Goal: Transaction & Acquisition: Purchase product/service

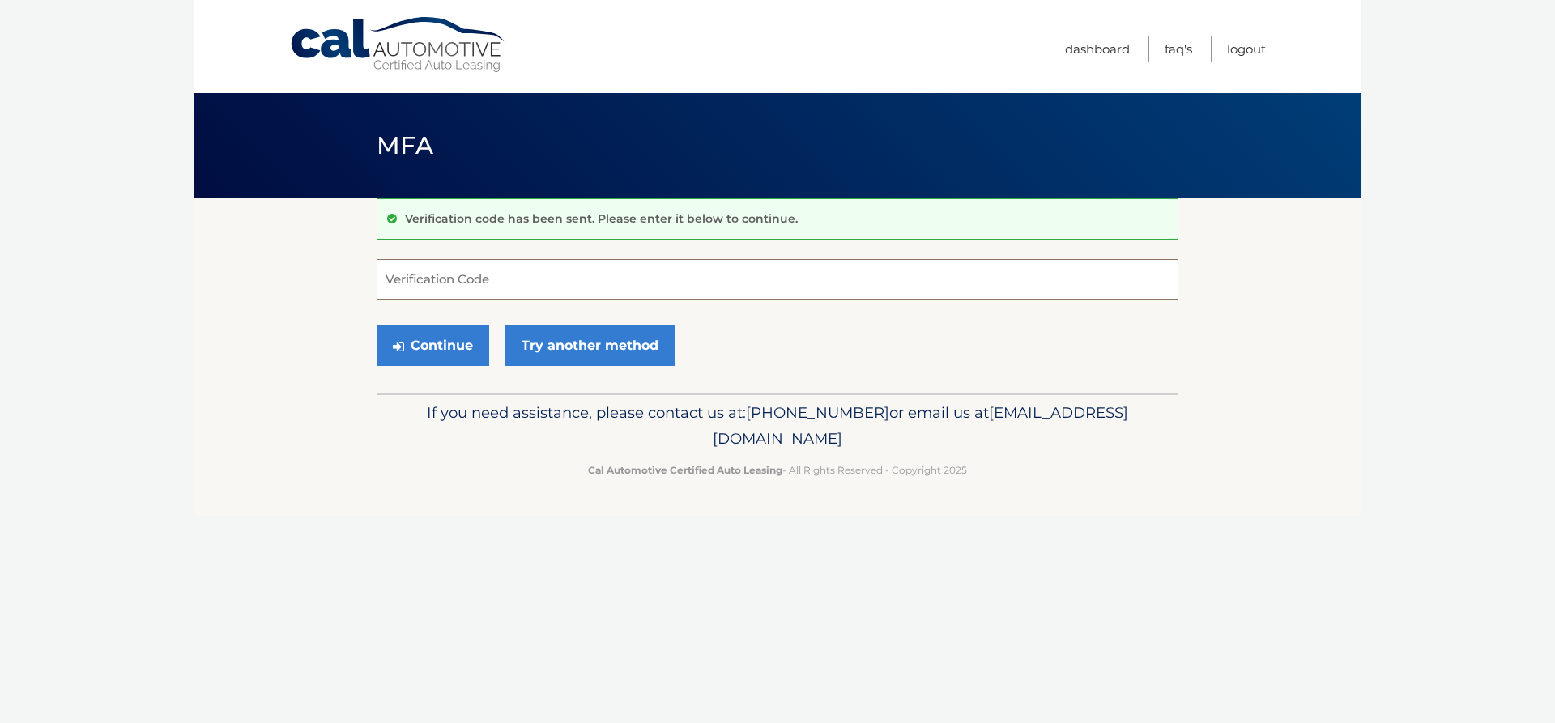
click at [615, 295] on input "Verification Code" at bounding box center [777, 279] width 802 height 40
type input "625645"
click at [376, 325] on button "Continue" at bounding box center [432, 345] width 113 height 40
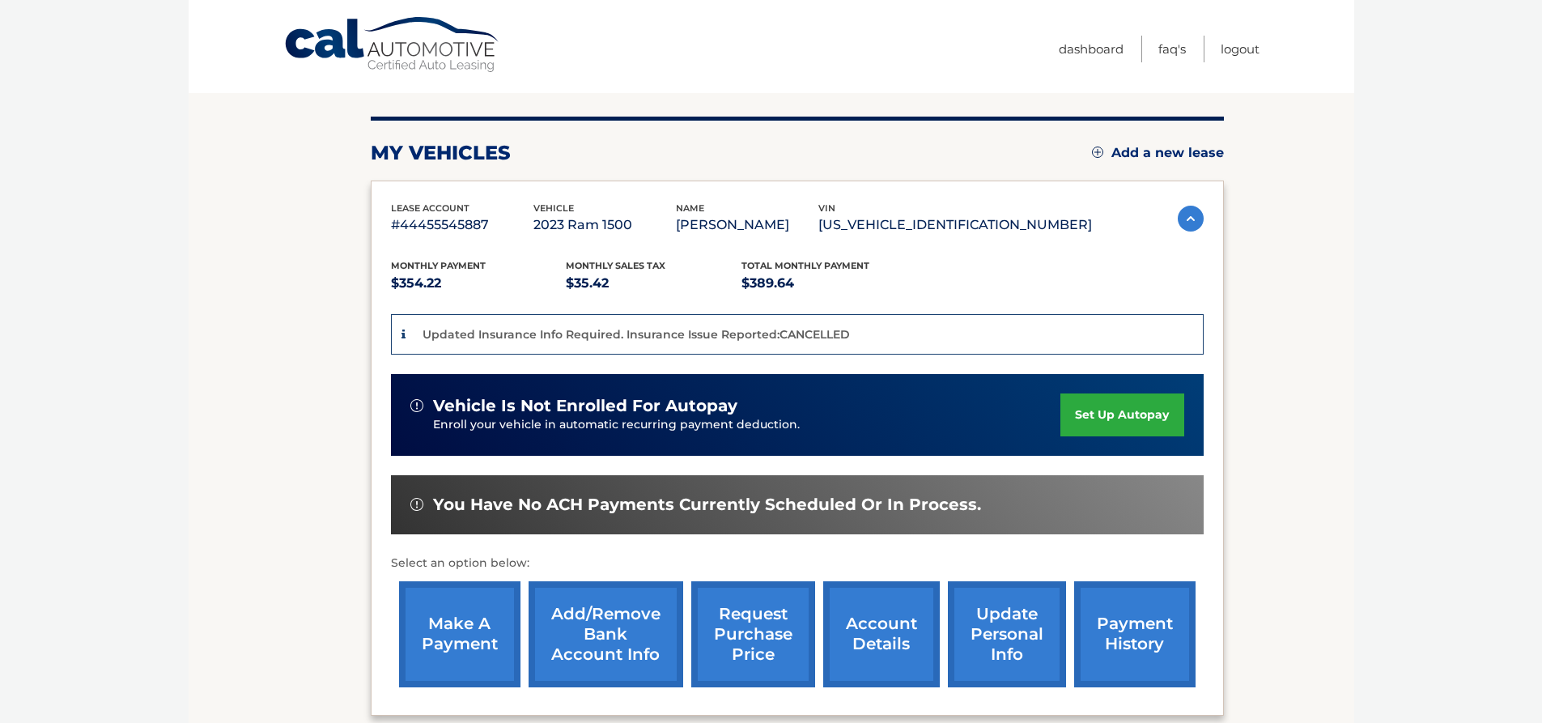
scroll to position [319, 0]
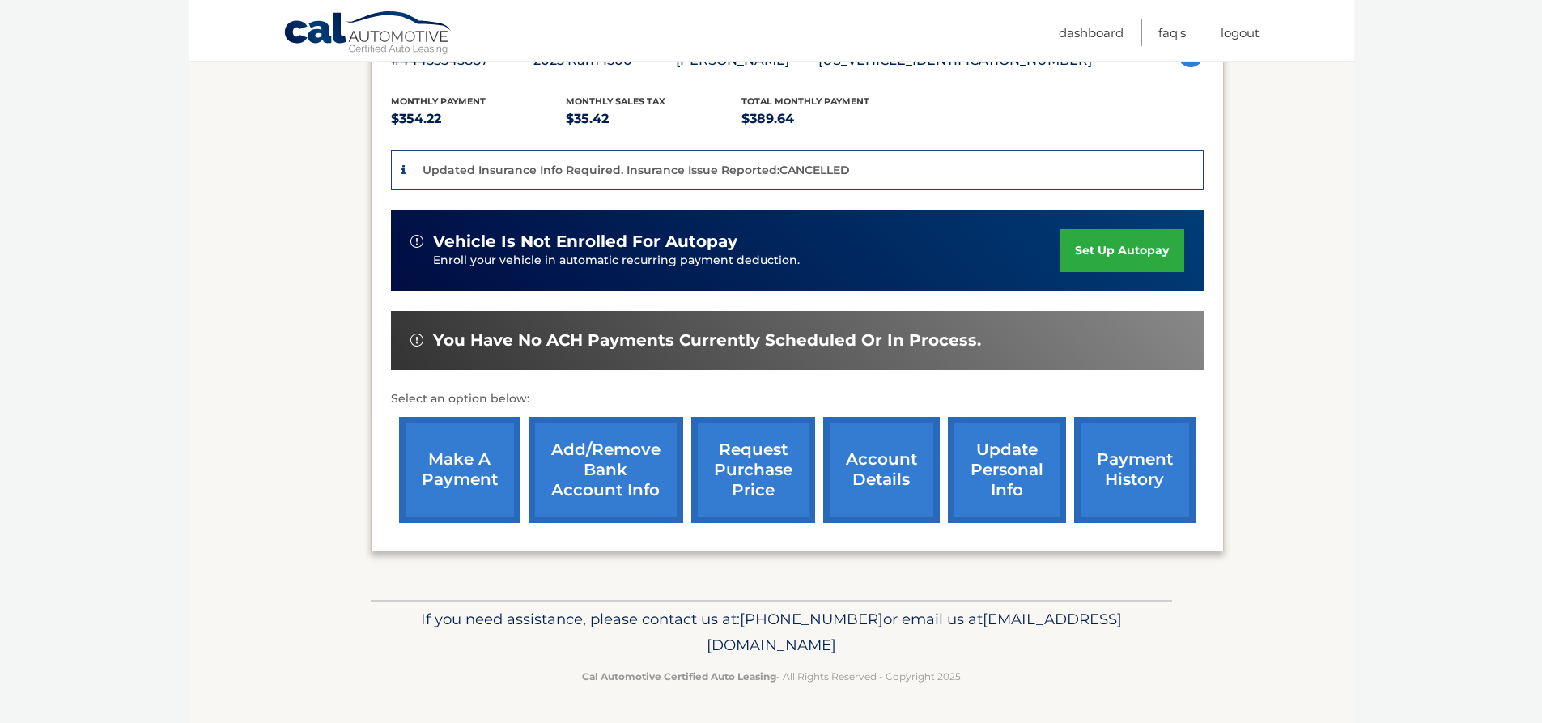
click at [473, 462] on link "make a payment" at bounding box center [459, 470] width 121 height 106
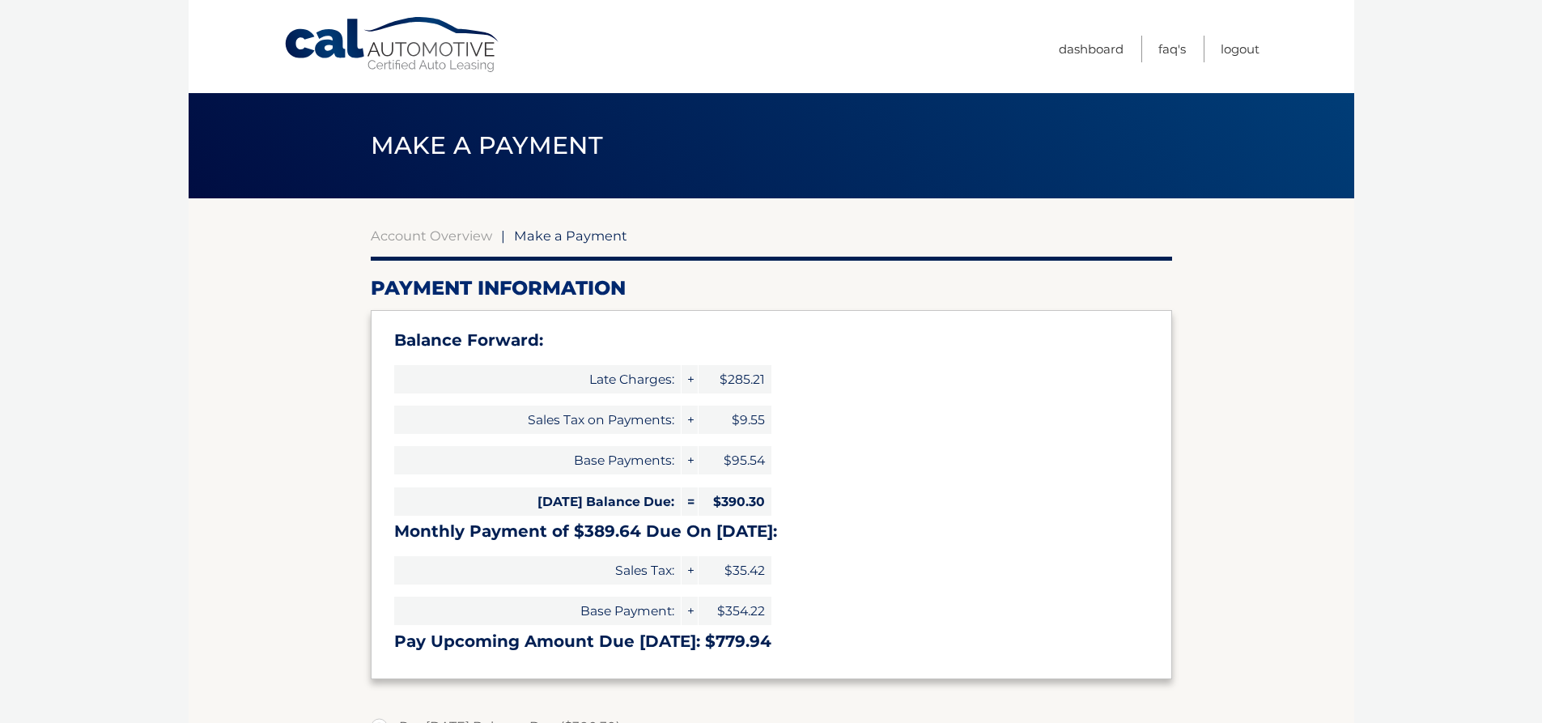
type input "779.94"
select select "NmQ3ZjYxNzktYjdiZS00NjAxLWFjZjYtNjczNmU5N2I0OTM5"
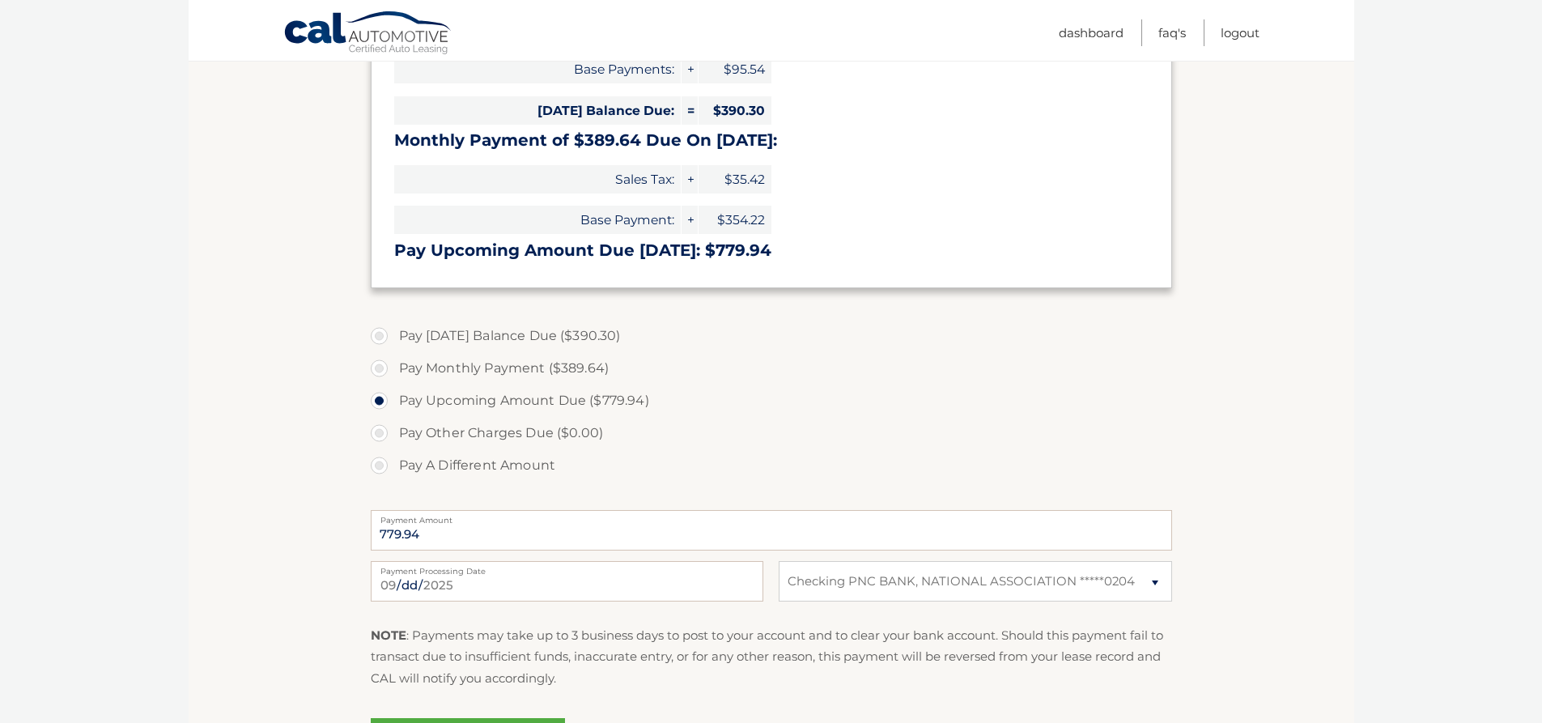
scroll to position [405, 0]
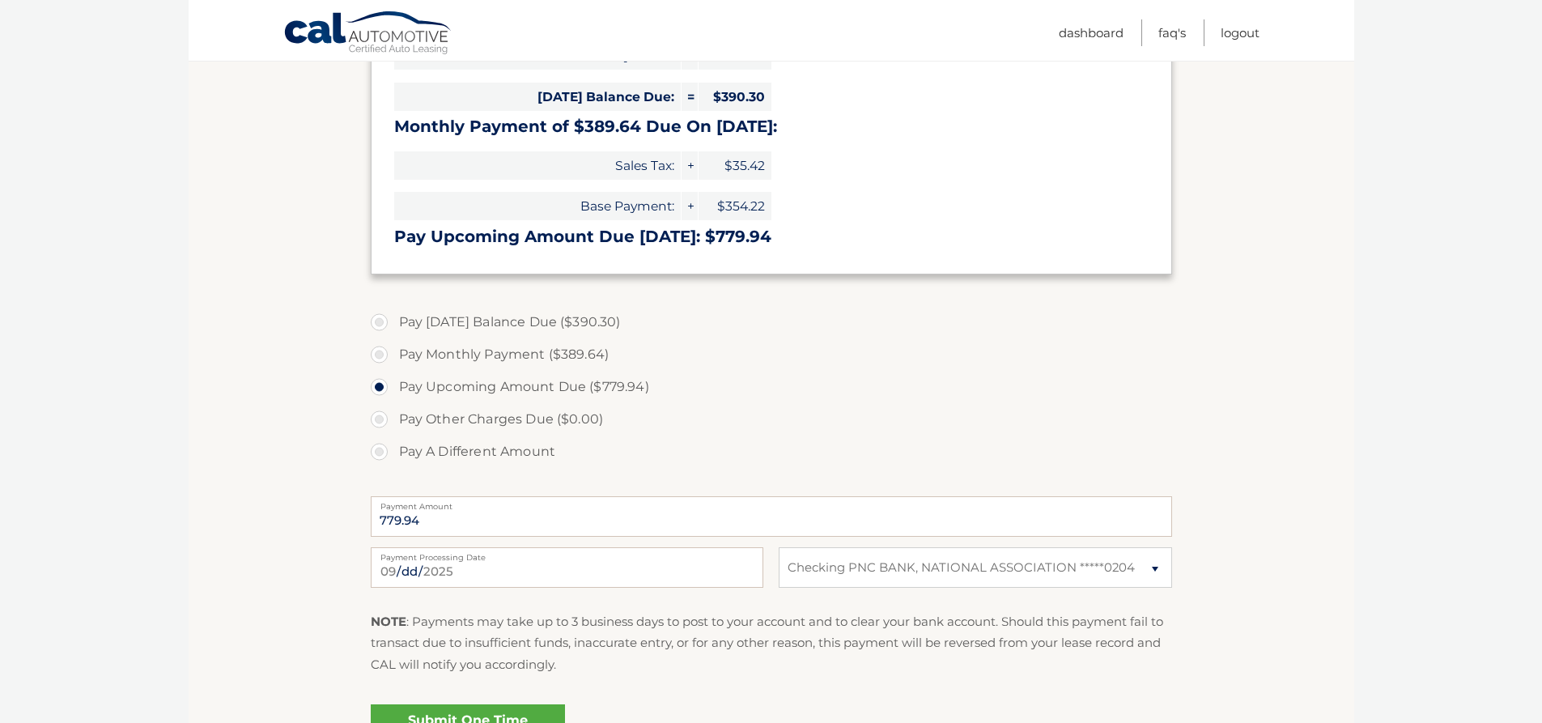
click at [379, 324] on label "Pay Today's Balance Due ($390.30)" at bounding box center [772, 322] width 802 height 32
click at [379, 324] on input "Pay Today's Balance Due ($390.30)" at bounding box center [385, 319] width 16 height 26
radio input "true"
type input "390.30"
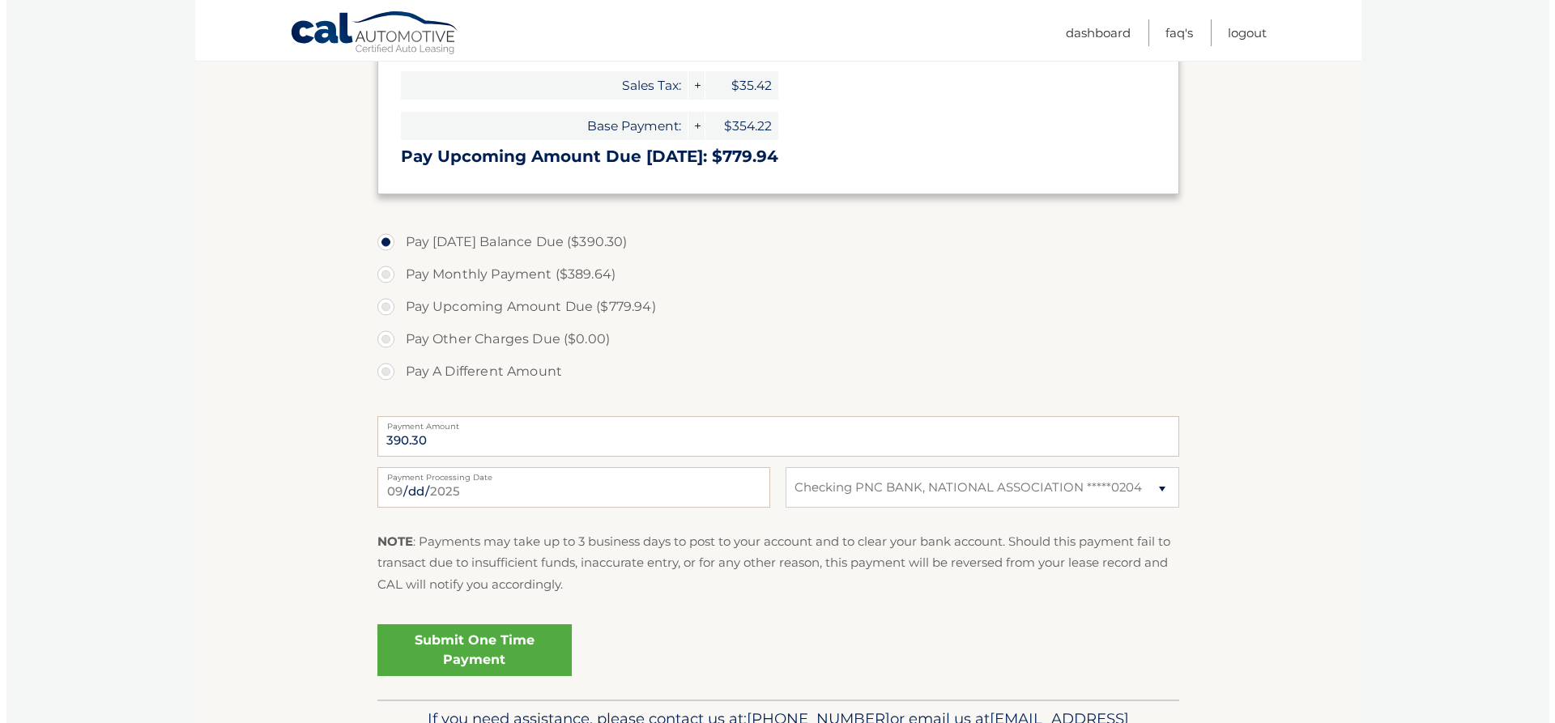
scroll to position [486, 0]
click at [457, 649] on link "Submit One Time Payment" at bounding box center [468, 649] width 194 height 52
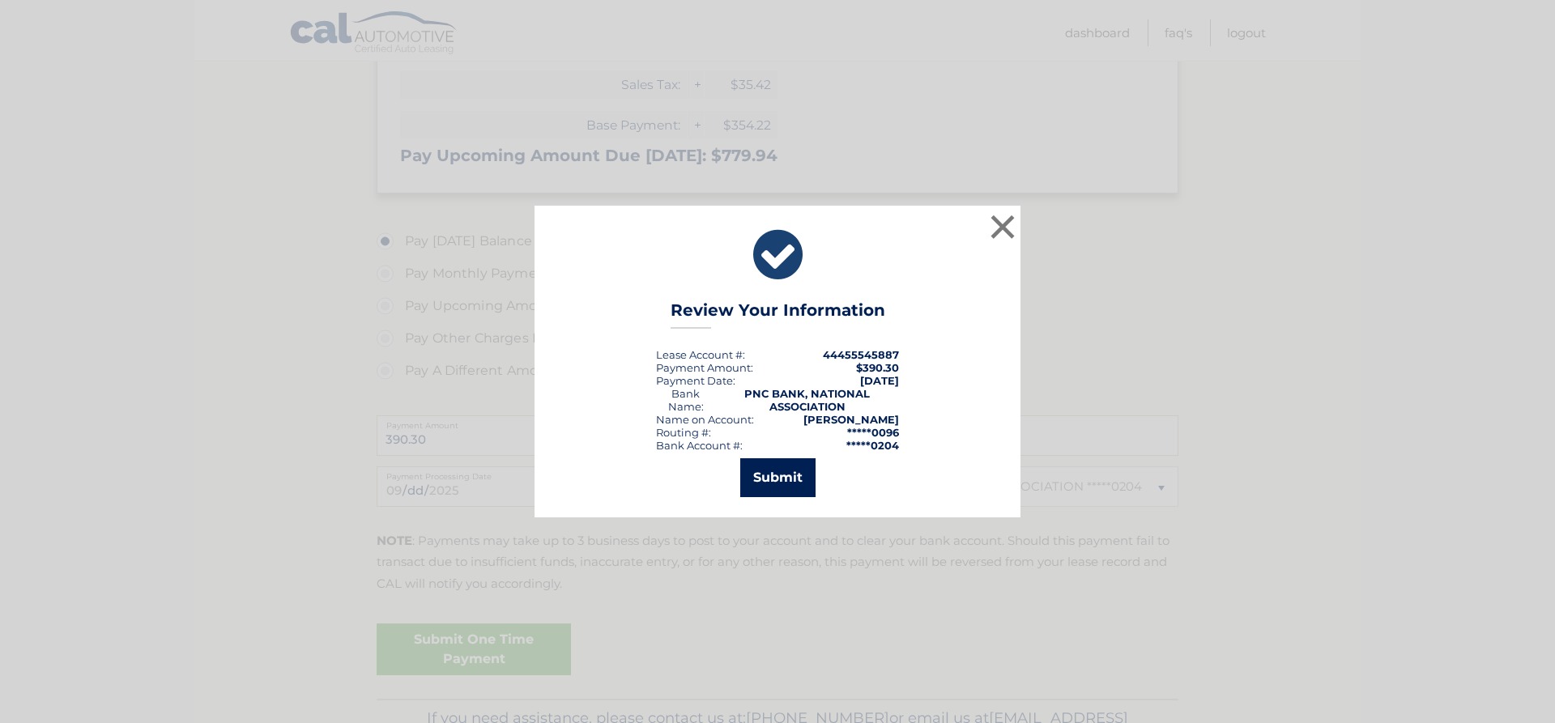
click at [785, 473] on button "Submit" at bounding box center [777, 477] width 75 height 39
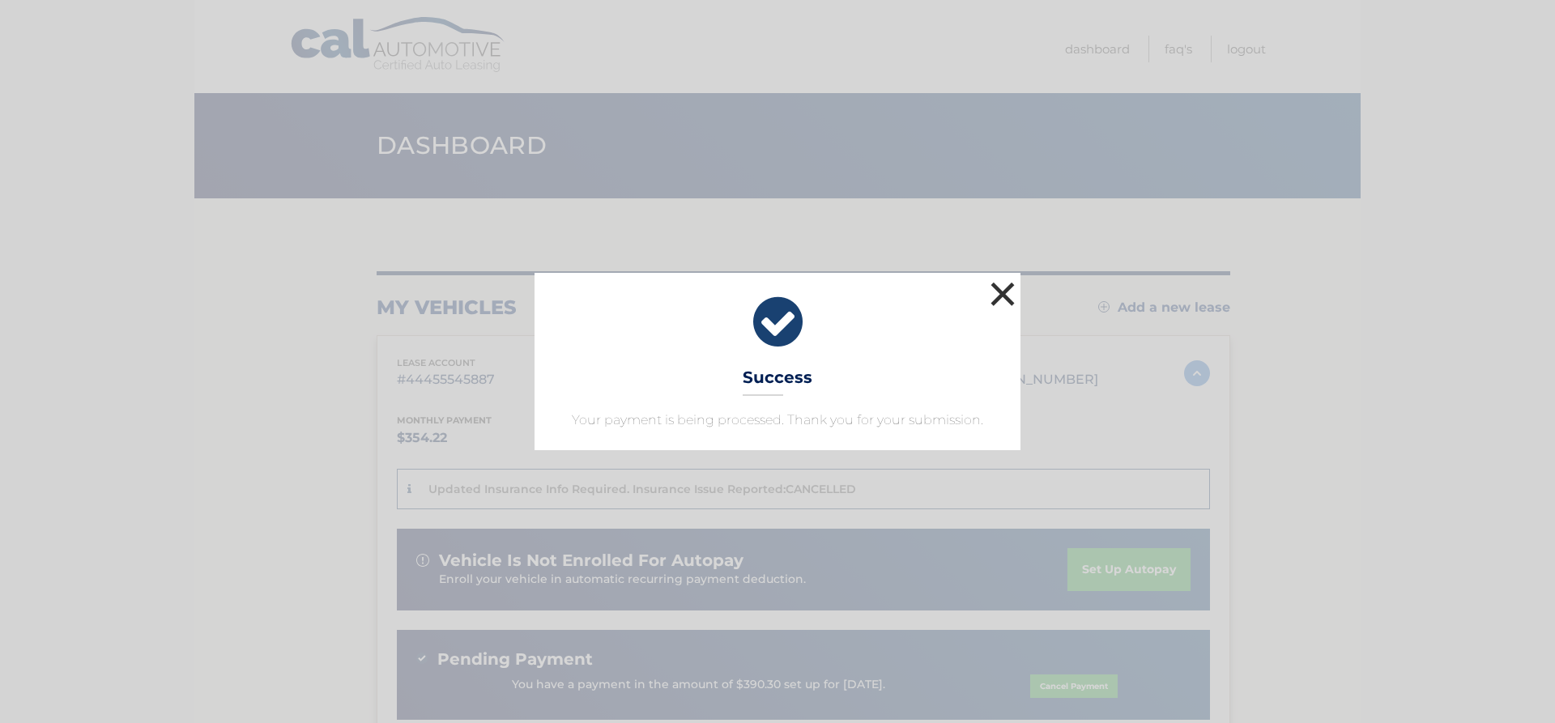
click at [1002, 292] on button "×" at bounding box center [1002, 294] width 32 height 32
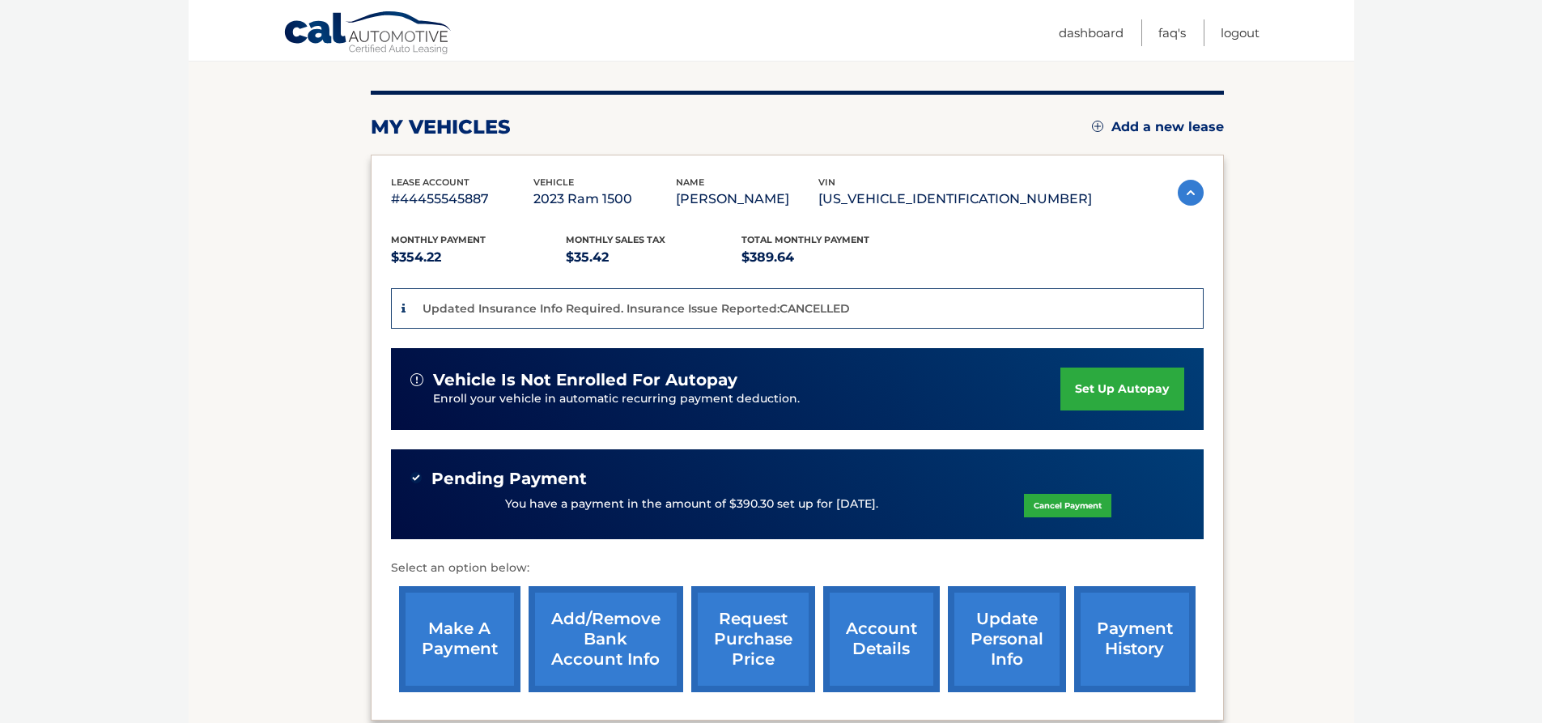
scroll to position [243, 0]
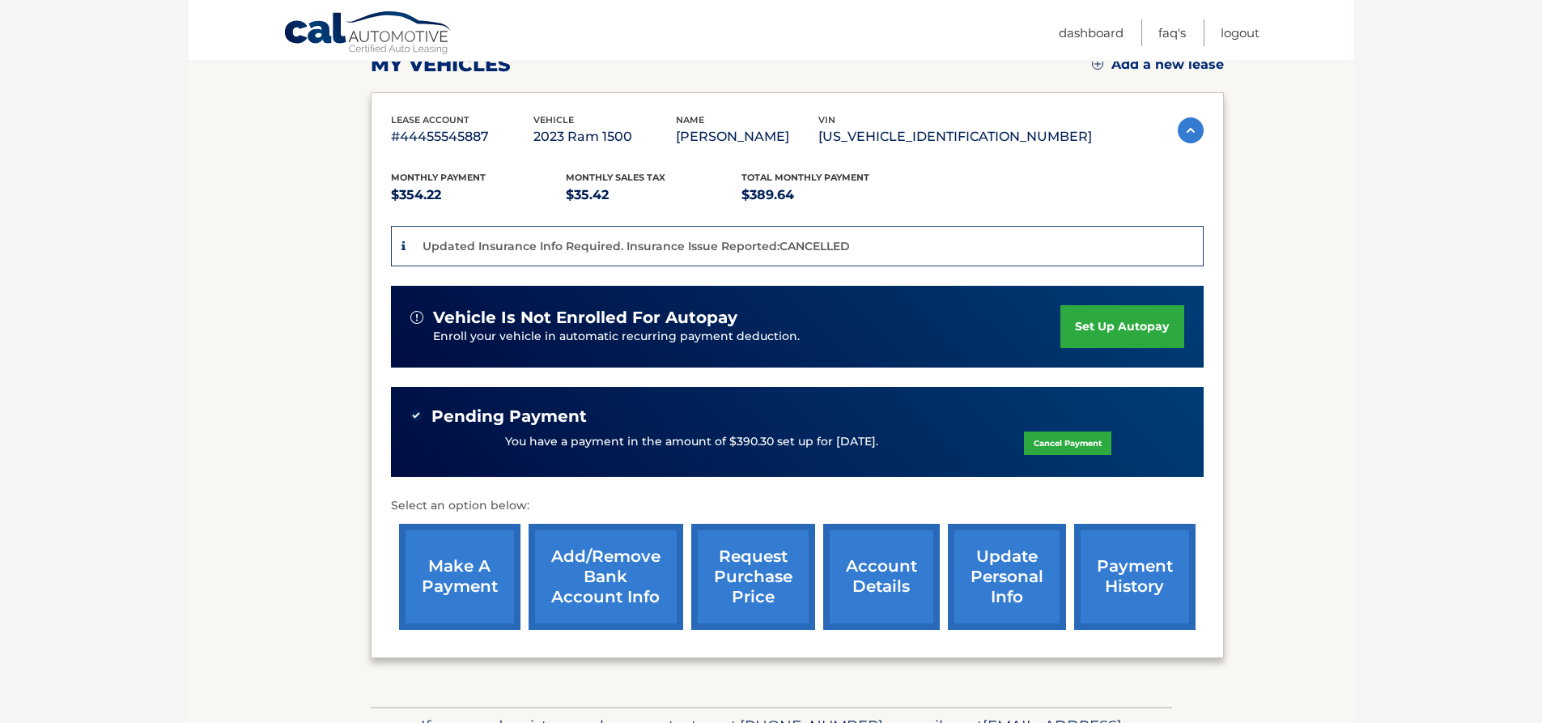
click at [895, 578] on link "account details" at bounding box center [881, 577] width 117 height 106
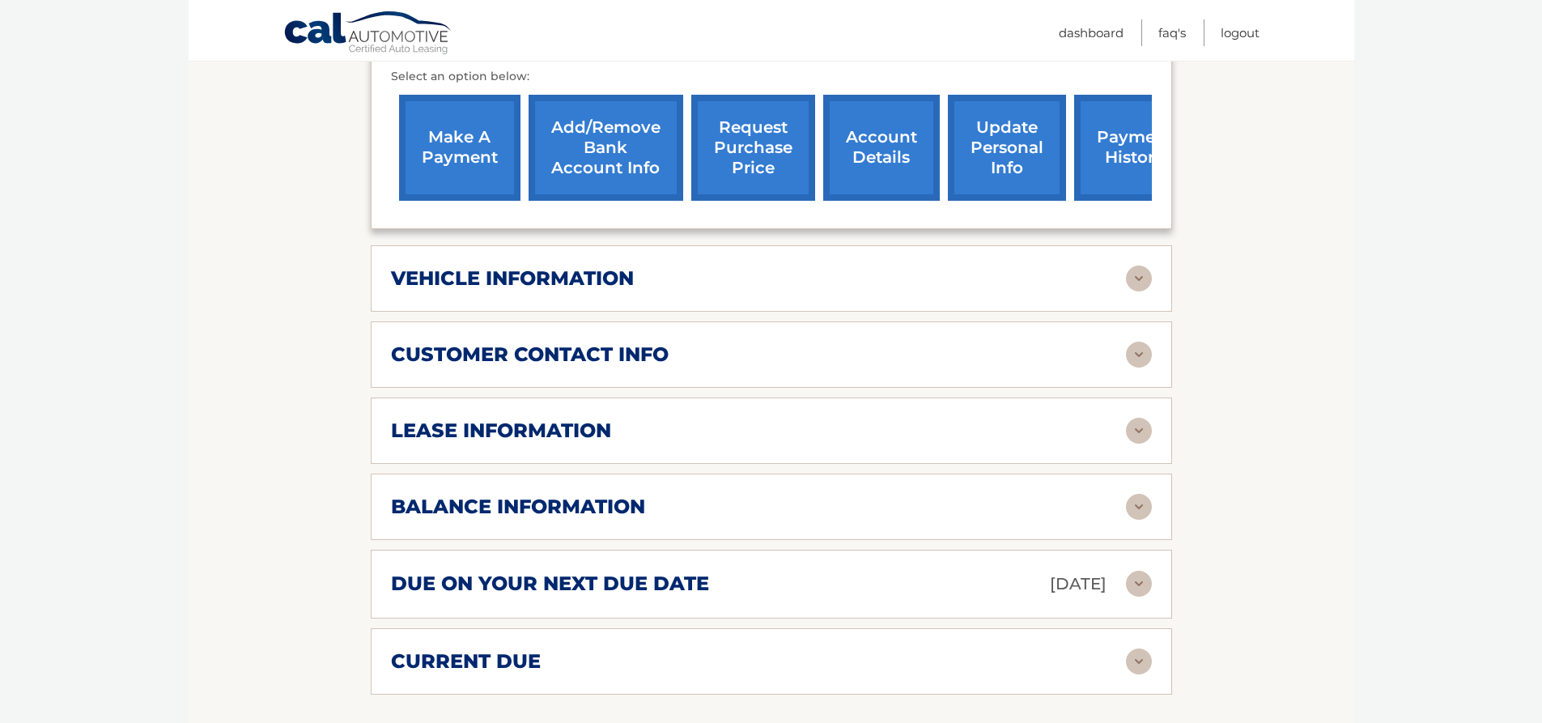
scroll to position [648, 0]
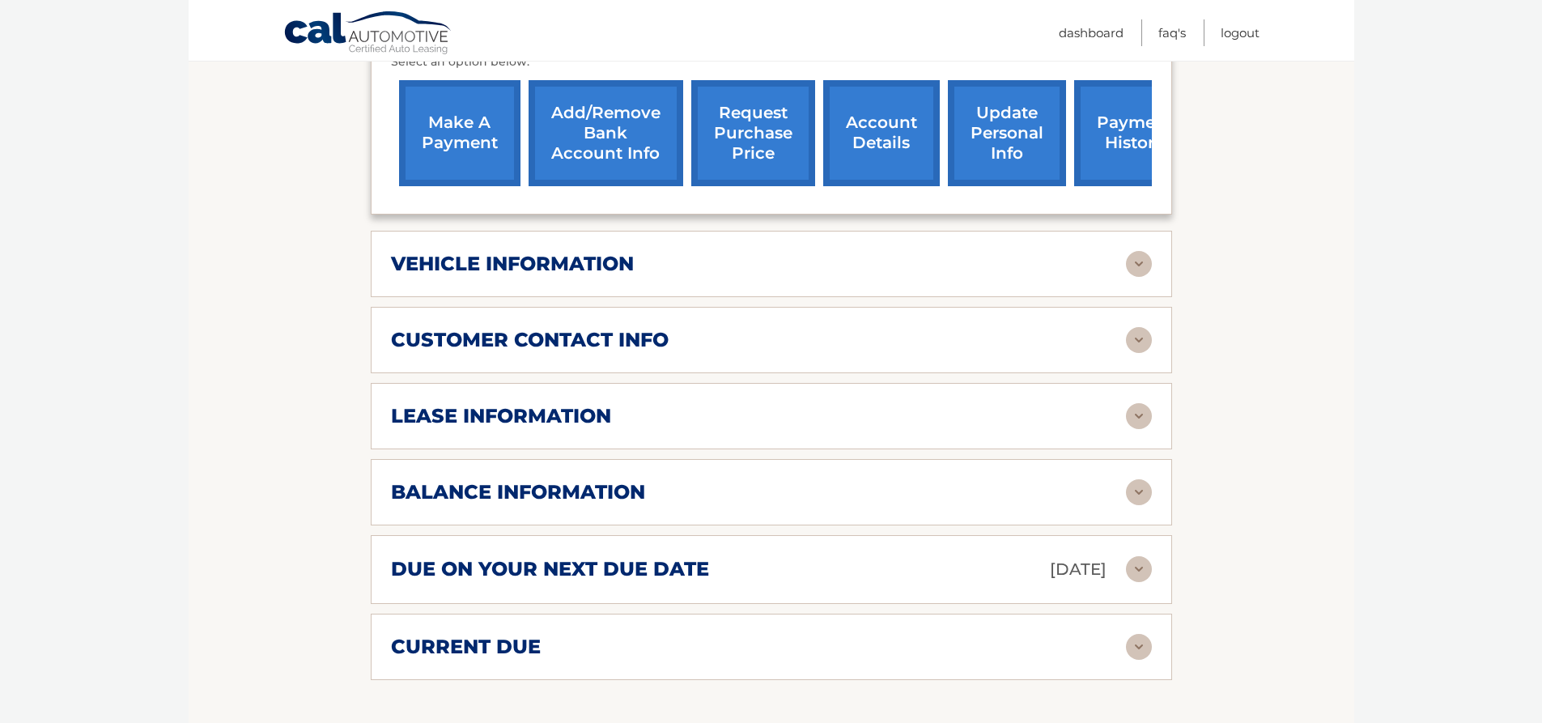
click at [547, 429] on div "lease information Contract Start Date Mar 11, 2023 Term 39 Maturity Date Jun 11…" at bounding box center [772, 416] width 802 height 66
click at [1117, 419] on div "lease information" at bounding box center [758, 416] width 735 height 24
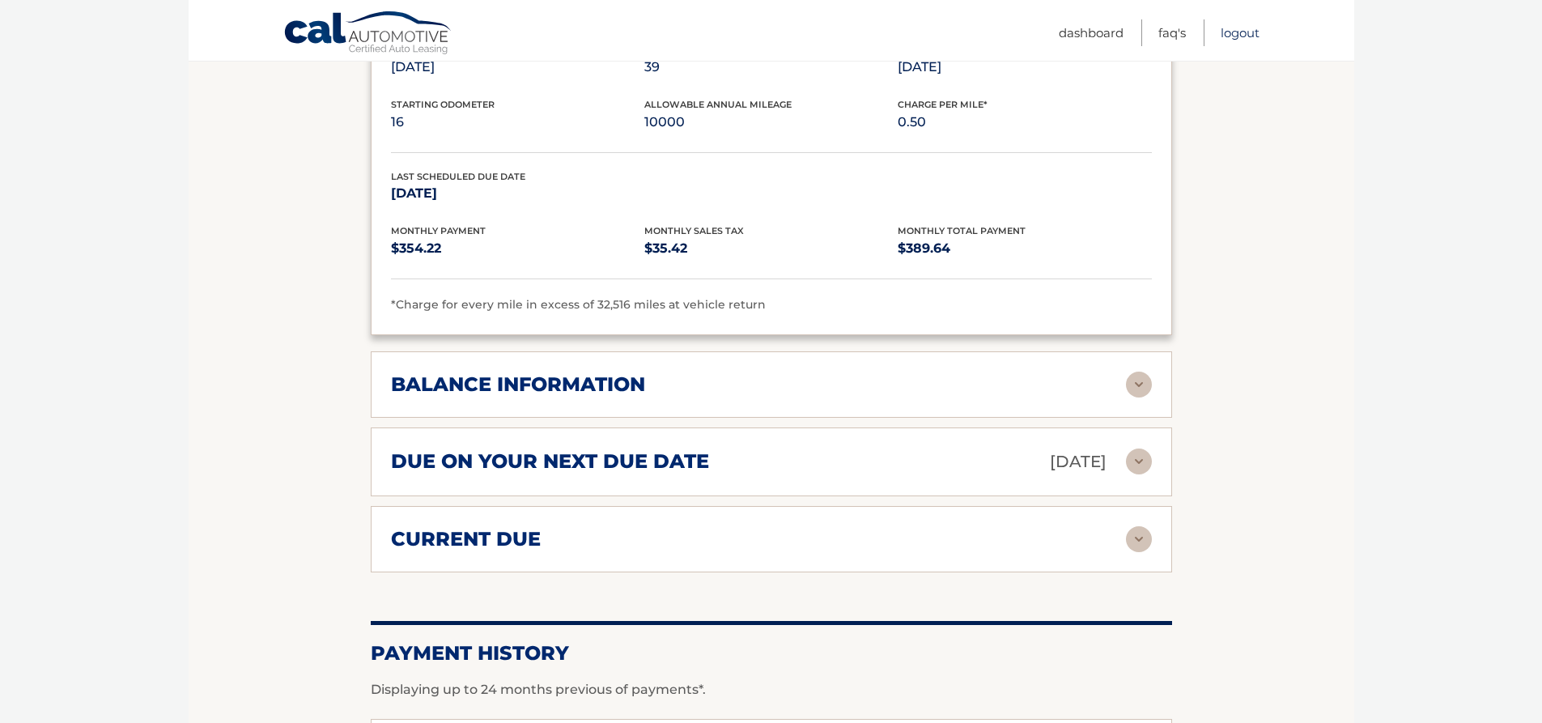
scroll to position [1134, 0]
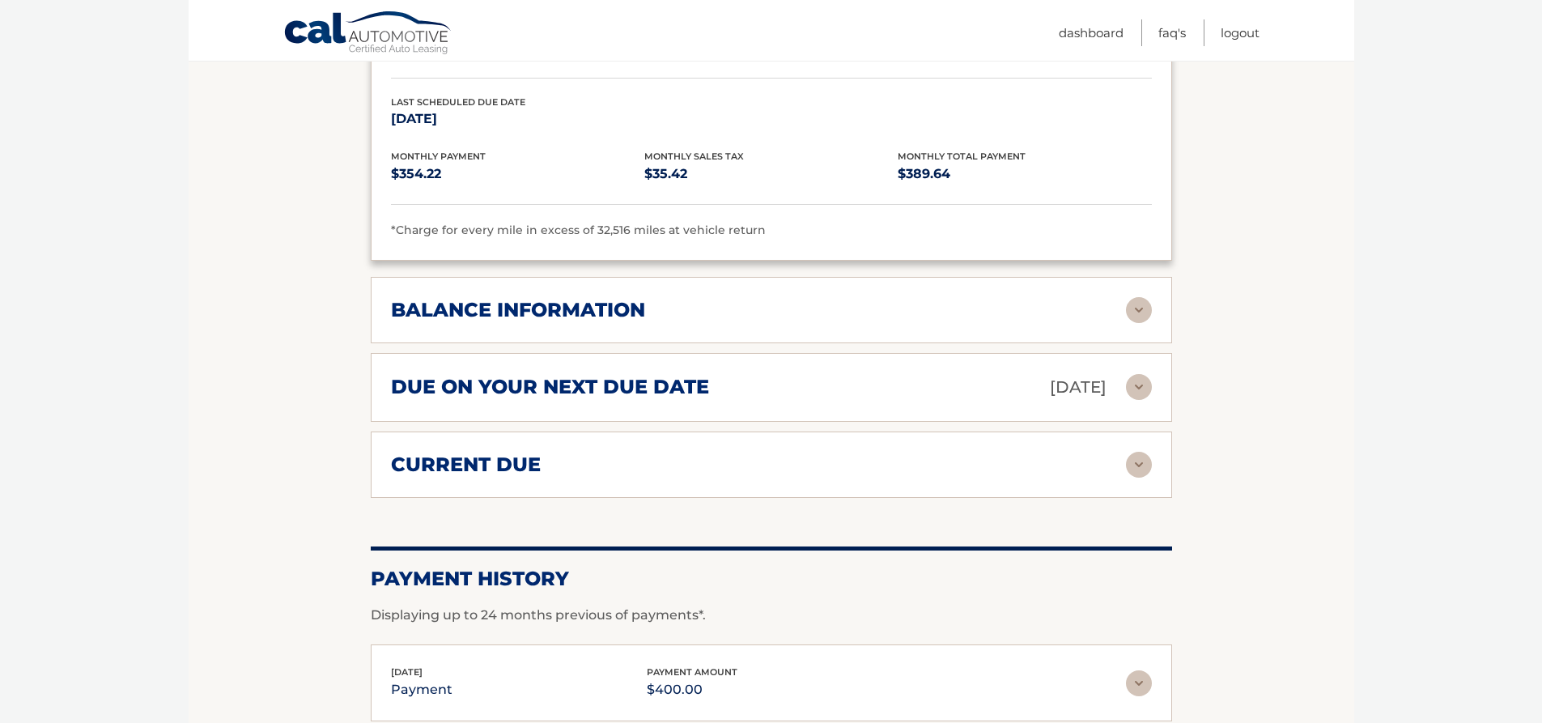
click at [1151, 310] on img at bounding box center [1139, 310] width 26 height 26
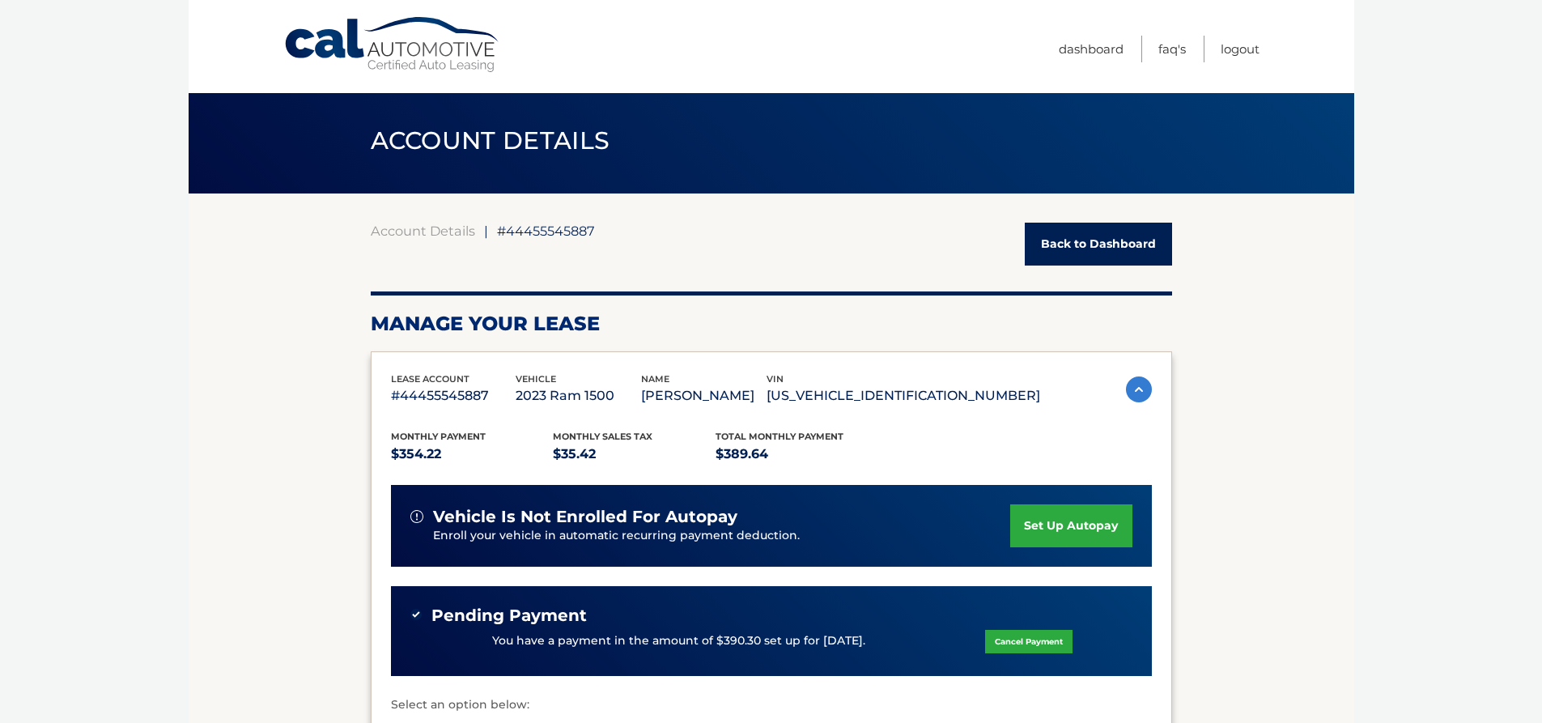
scroll to position [0, 0]
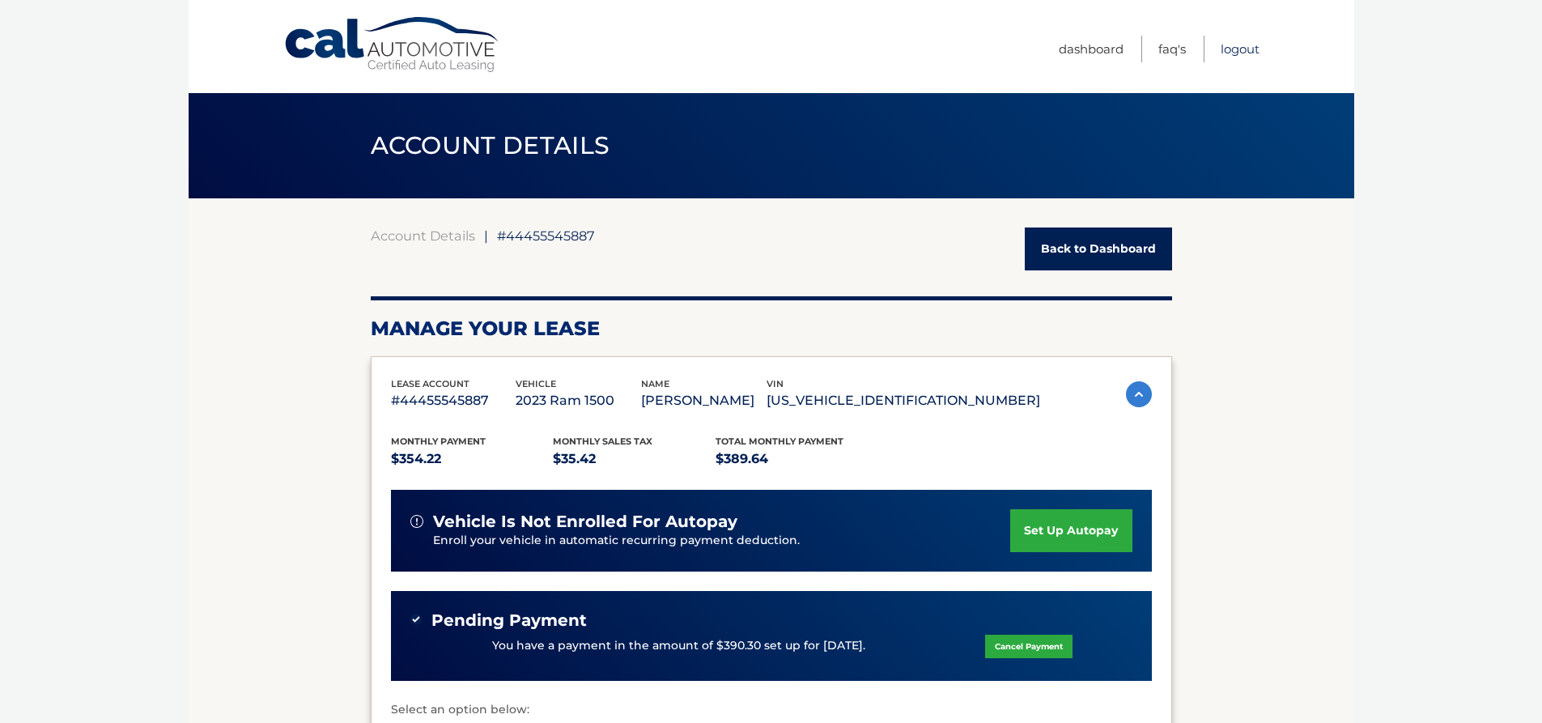
click at [1236, 52] on link "Logout" at bounding box center [1240, 49] width 39 height 27
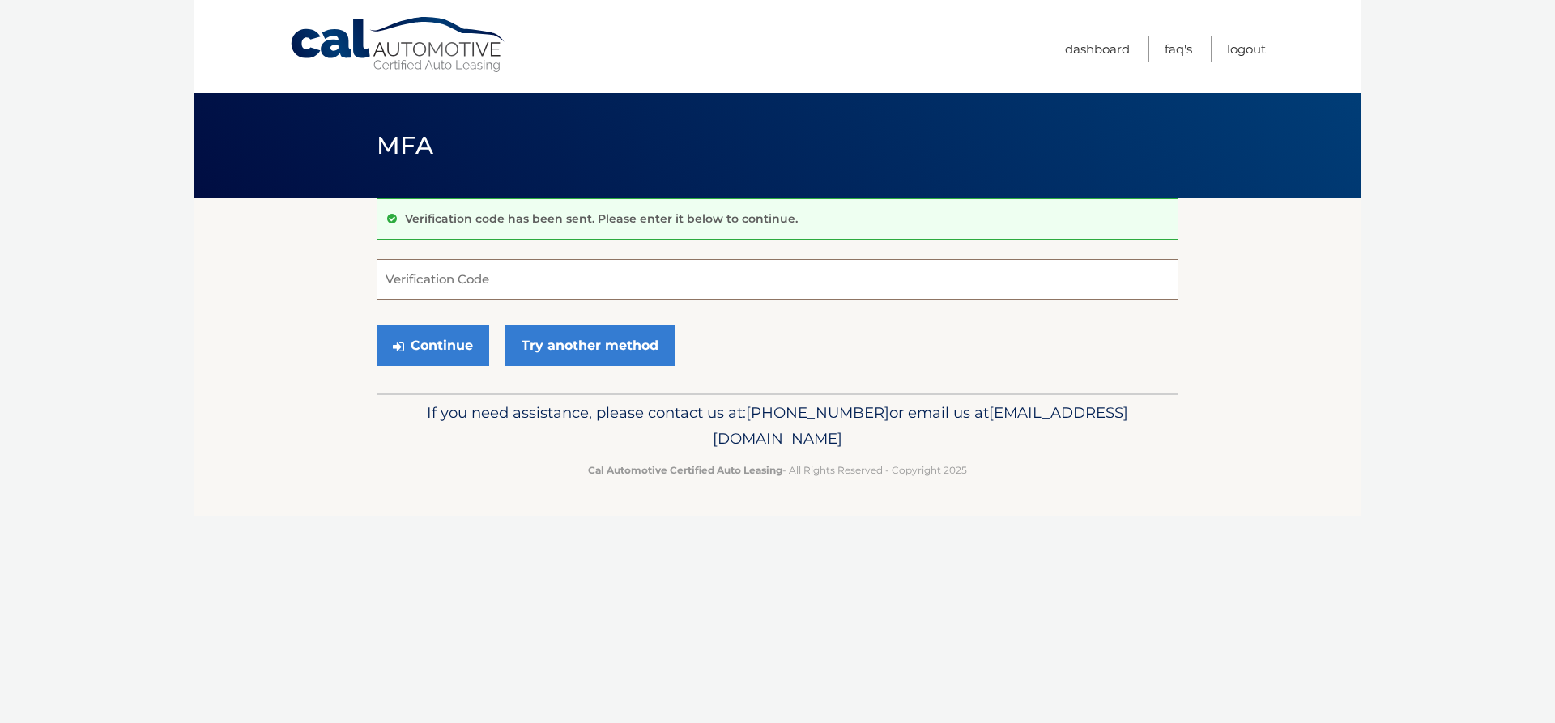
click at [551, 278] on input "Verification Code" at bounding box center [777, 279] width 802 height 40
type input "078282"
click at [376, 325] on button "Continue" at bounding box center [432, 345] width 113 height 40
click at [447, 353] on button "Continue" at bounding box center [432, 345] width 113 height 40
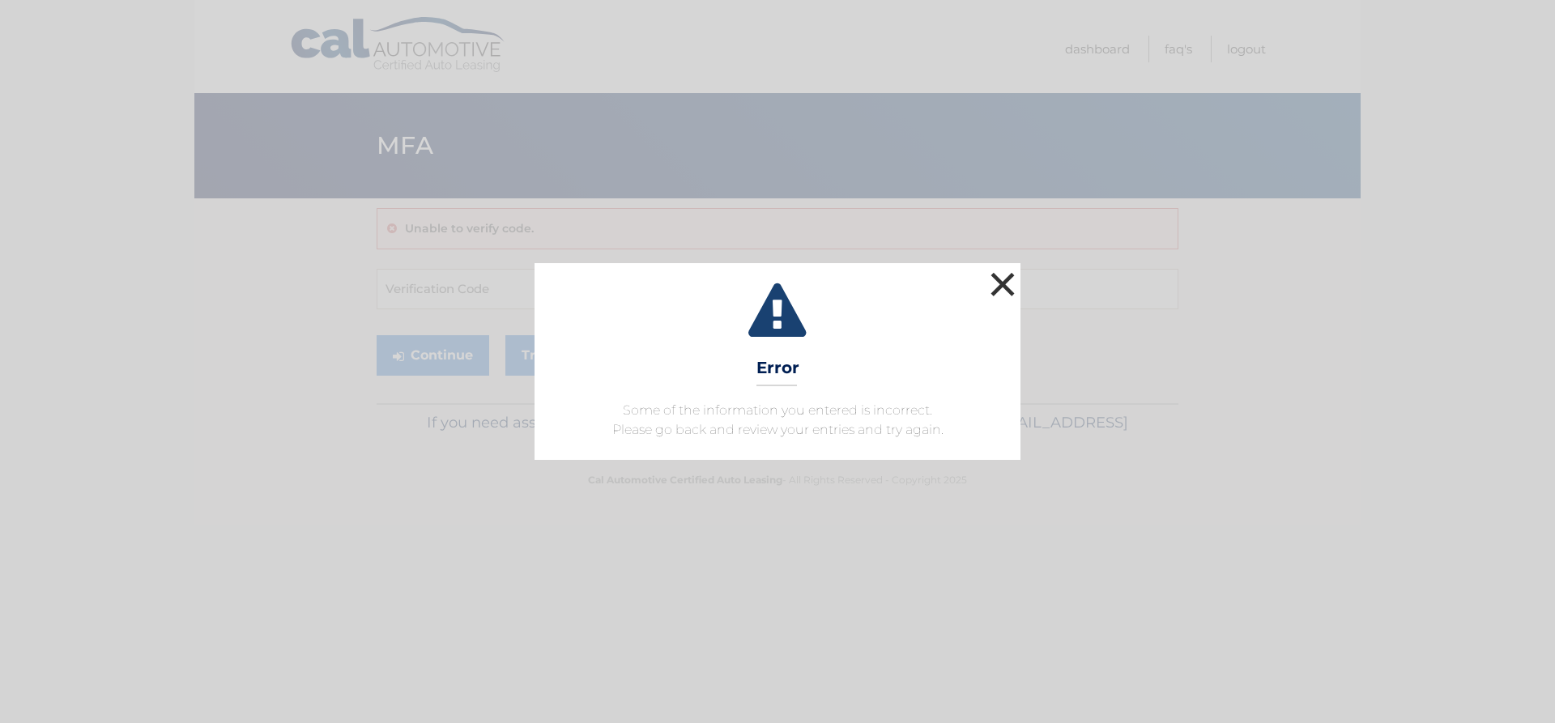
click at [995, 283] on button "×" at bounding box center [1002, 284] width 32 height 32
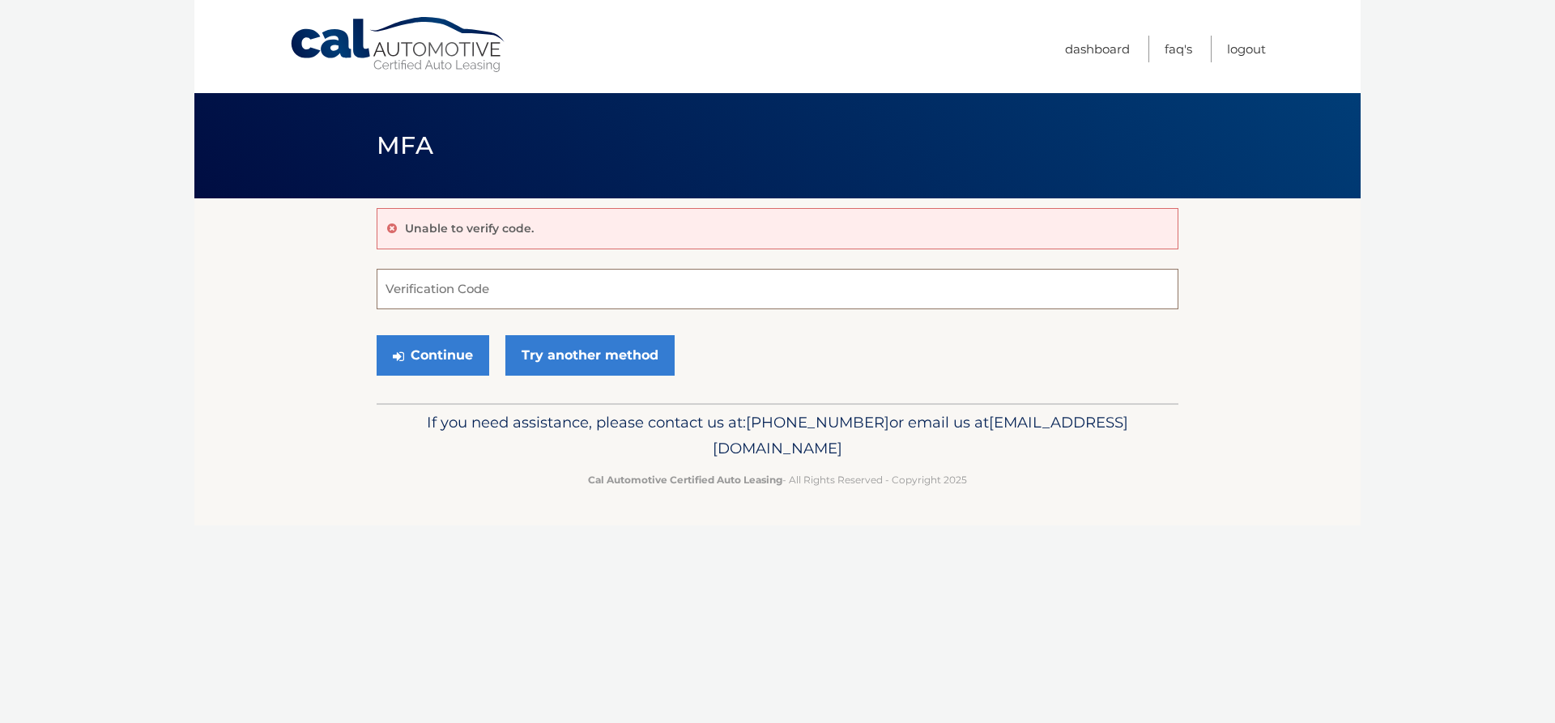
click at [503, 279] on input "Verification Code" at bounding box center [777, 289] width 802 height 40
type input "078282"
click at [376, 335] on button "Continue" at bounding box center [432, 355] width 113 height 40
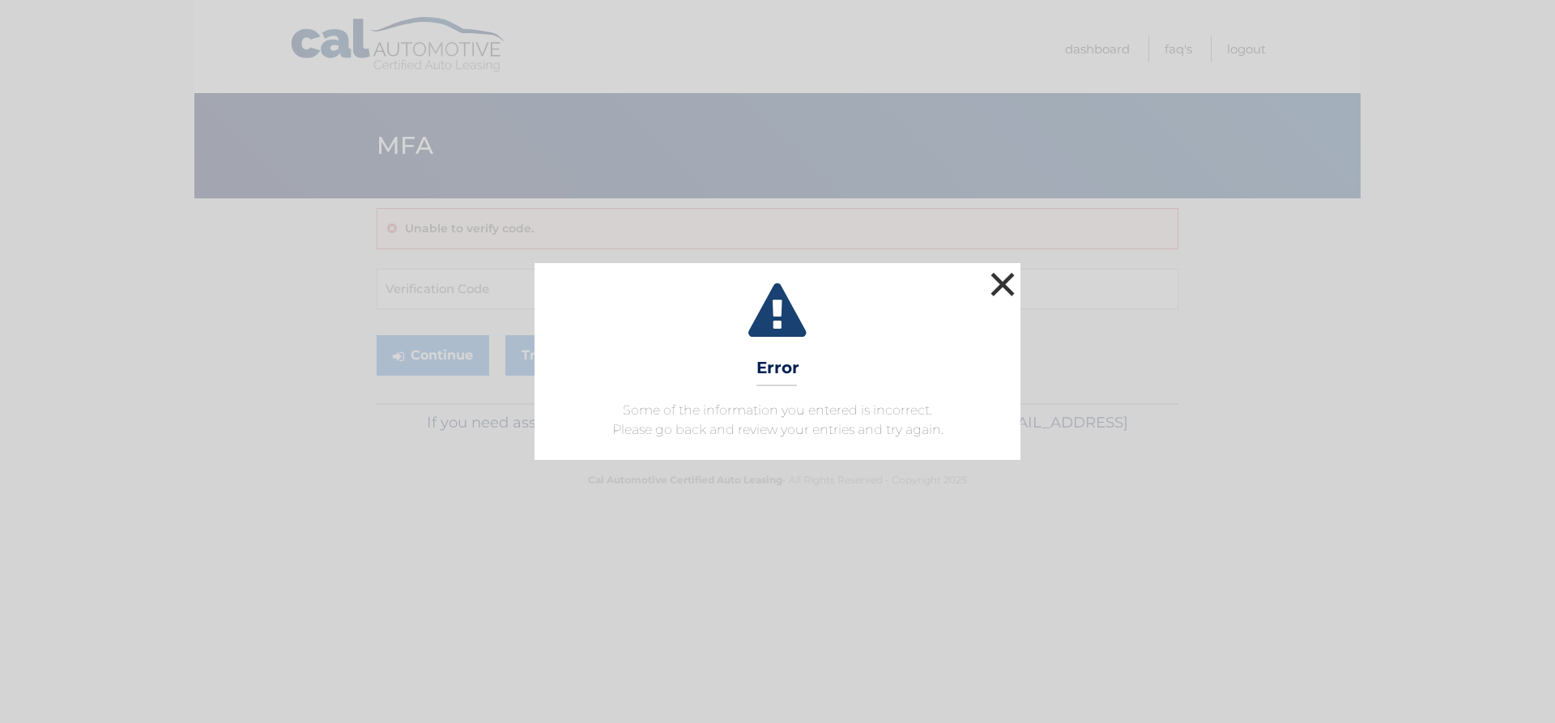
click at [997, 288] on button "×" at bounding box center [1002, 284] width 32 height 32
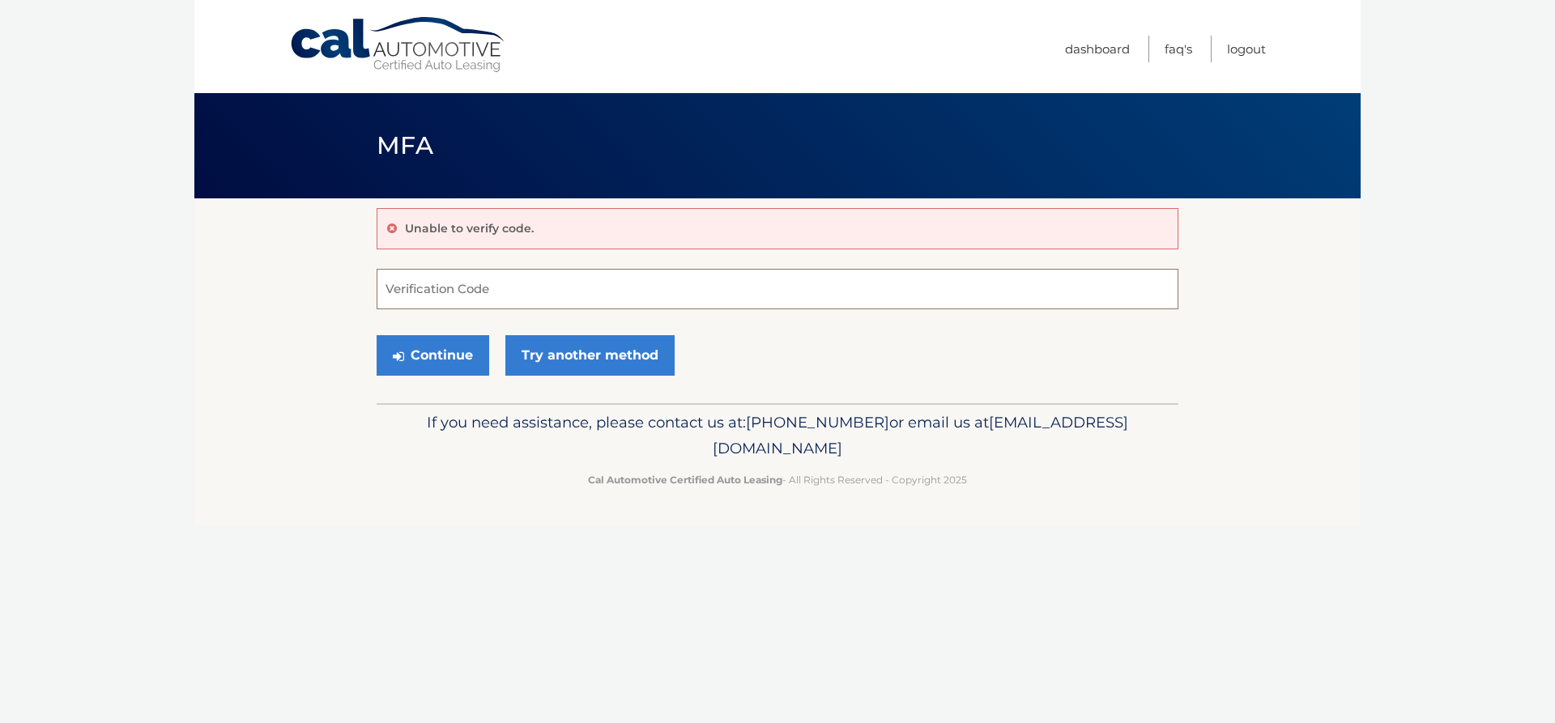
click at [478, 284] on input "Verification Code" at bounding box center [777, 289] width 802 height 40
type input "078282"
click at [428, 355] on button "Continue" at bounding box center [432, 355] width 113 height 40
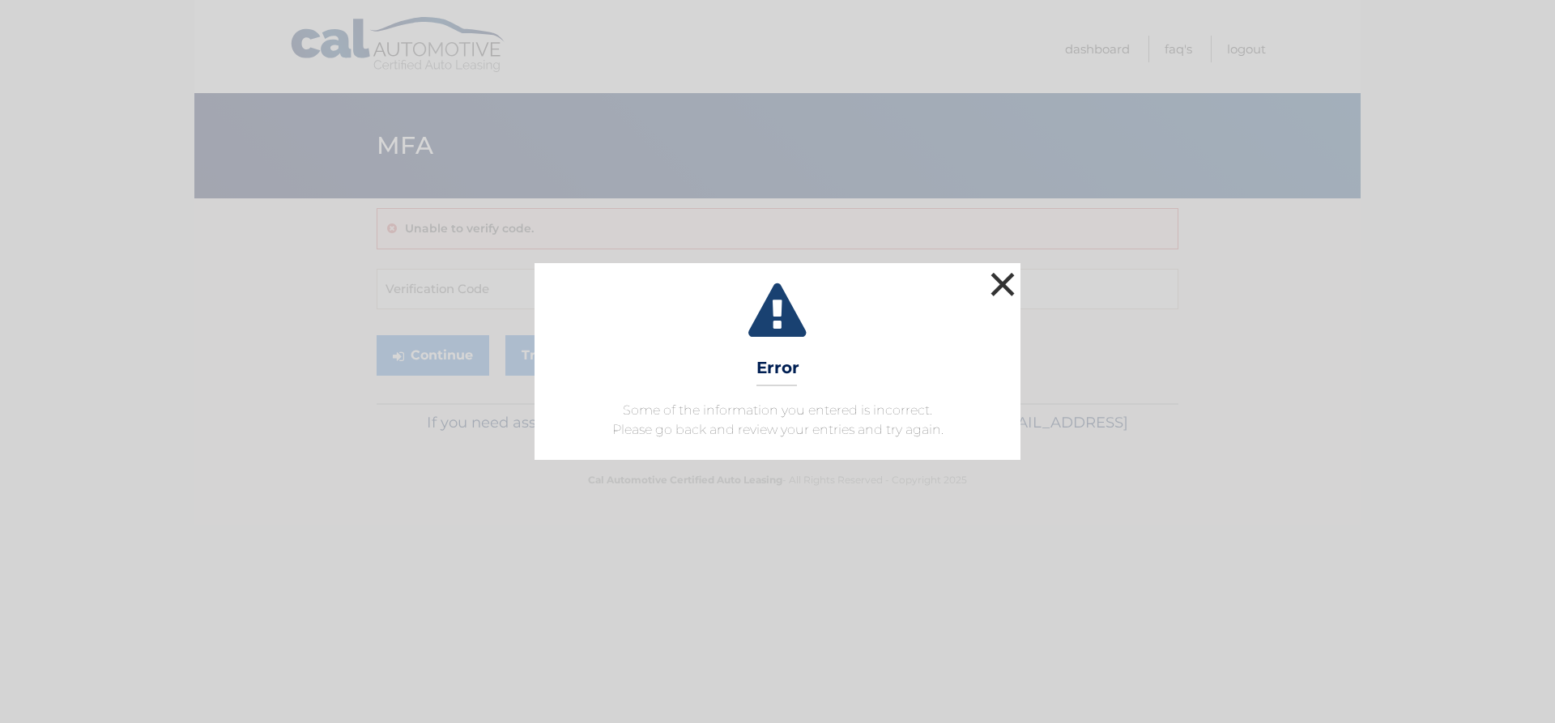
click at [994, 288] on button "×" at bounding box center [1002, 284] width 32 height 32
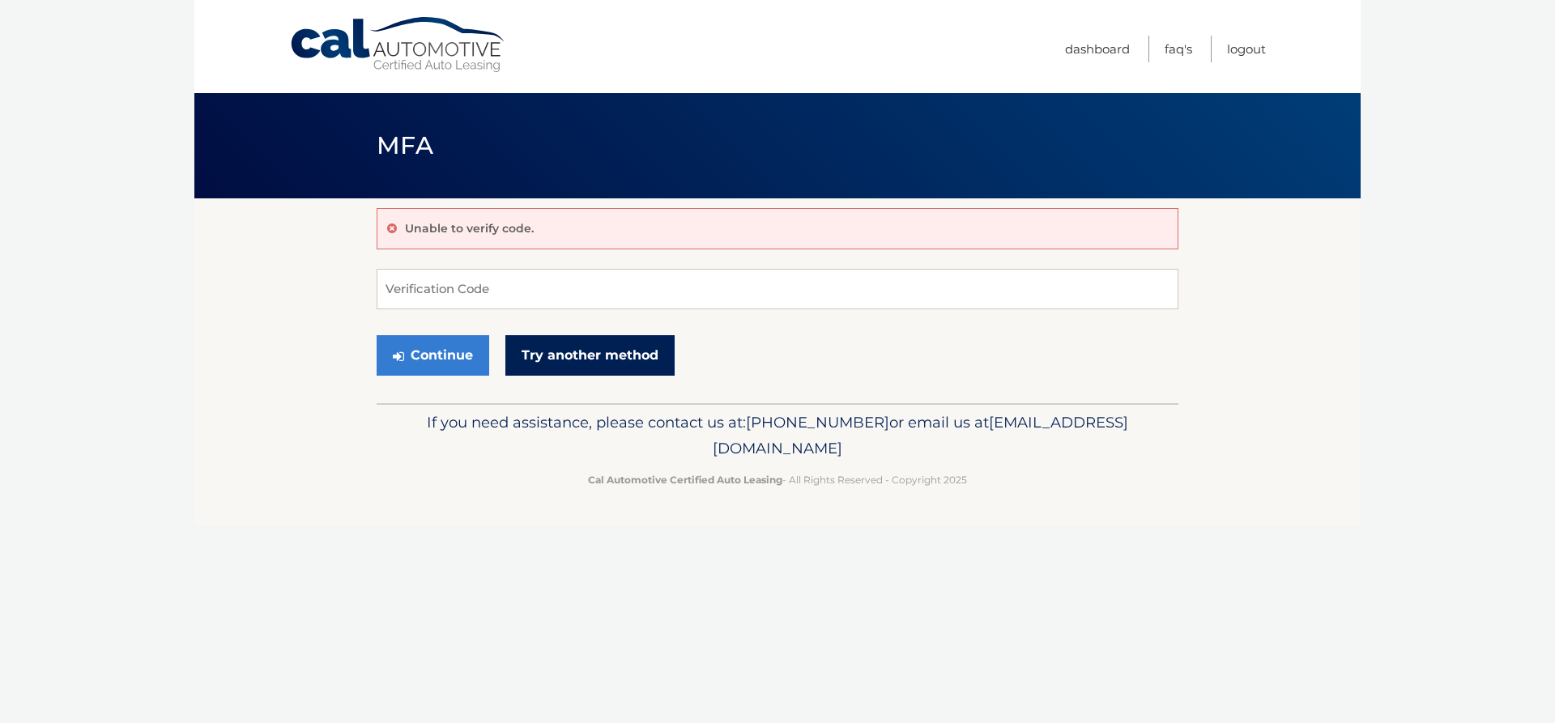
click at [557, 352] on link "Try another method" at bounding box center [589, 355] width 169 height 40
click at [369, 43] on link "Cal Automotive" at bounding box center [398, 44] width 219 height 57
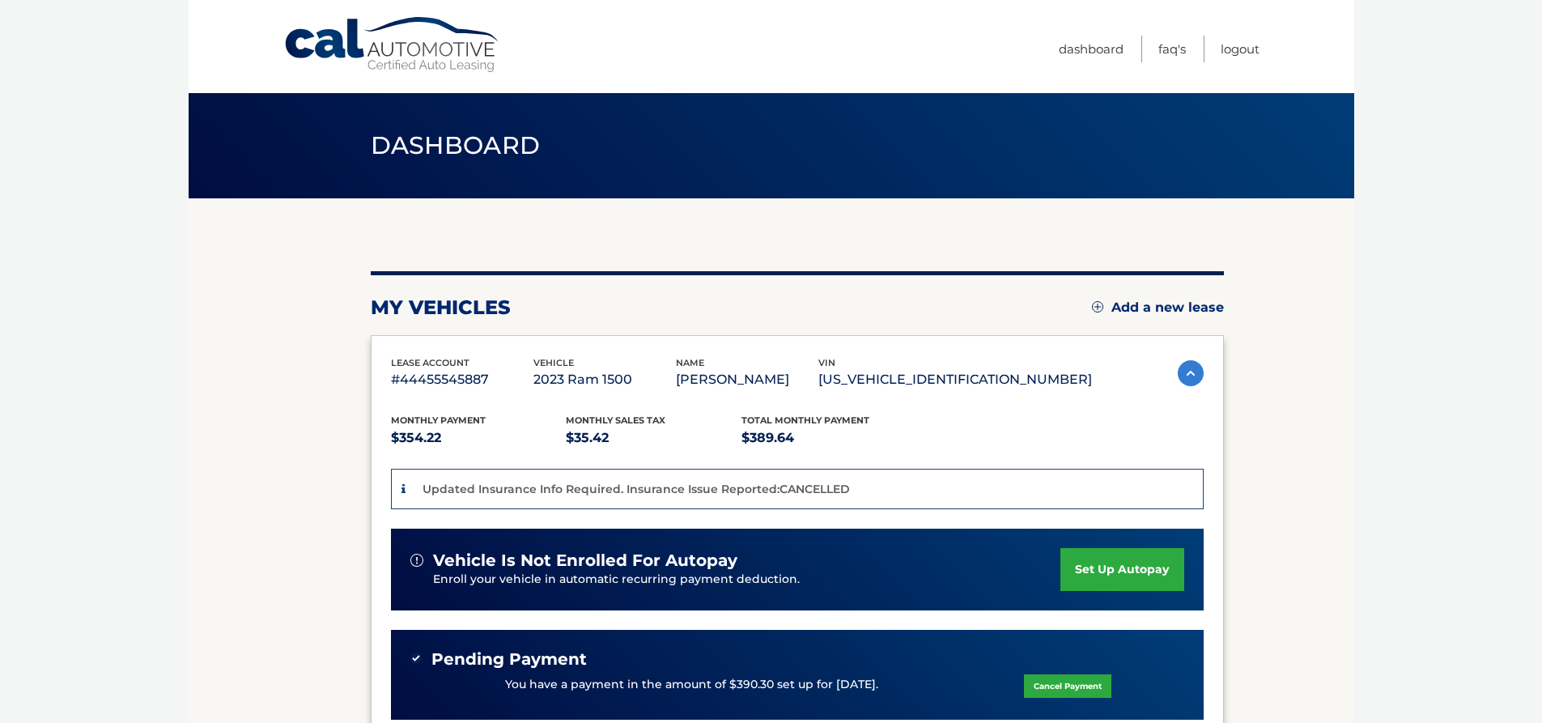
drag, startPoint x: 913, startPoint y: 380, endPoint x: 1033, endPoint y: 382, distance: 119.9
click at [1057, 389] on p "[US_VEHICLE_IDENTIFICATION_NUMBER]" at bounding box center [956, 379] width 274 height 23
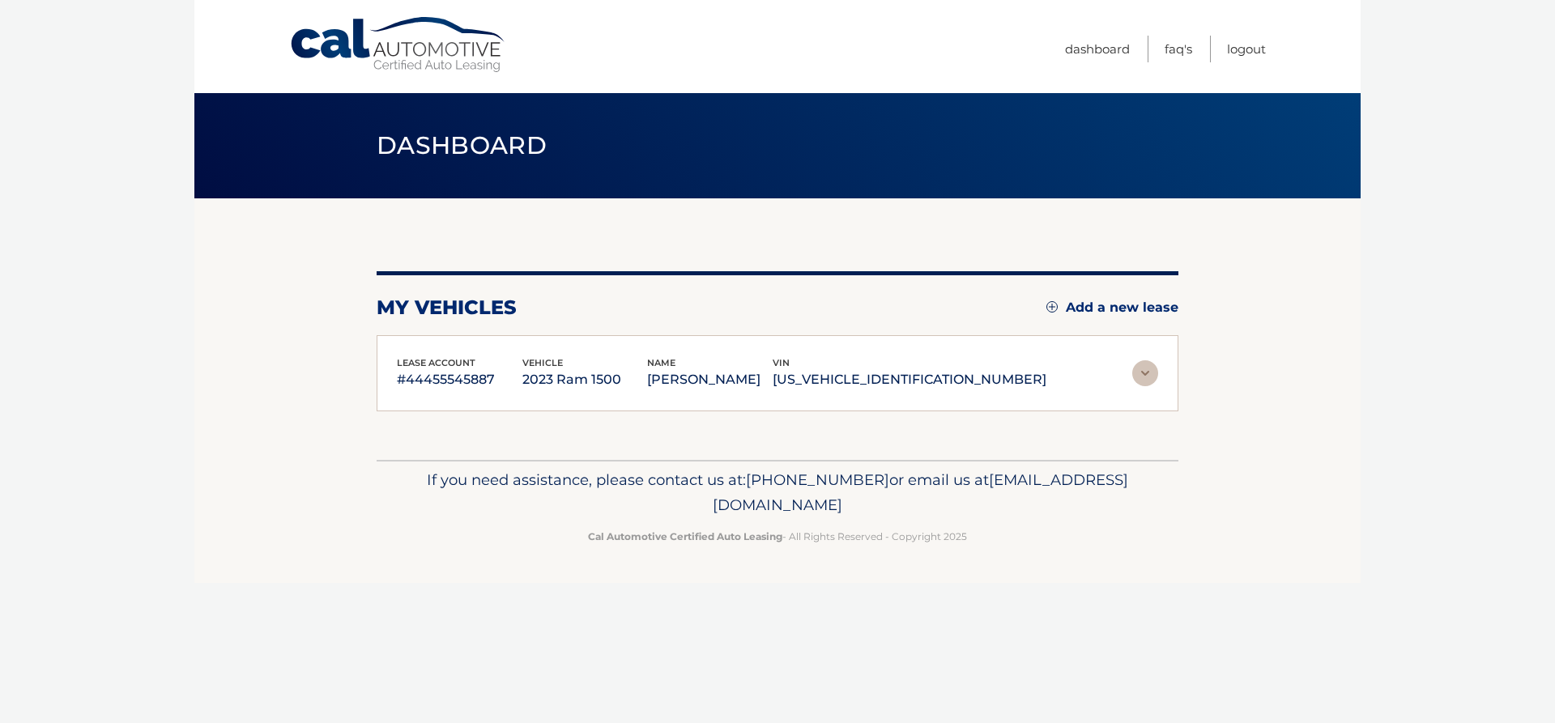
copy p "[US_VEHICLE_IDENTIFICATION_NUMBER]"
